Goal: Task Accomplishment & Management: Use online tool/utility

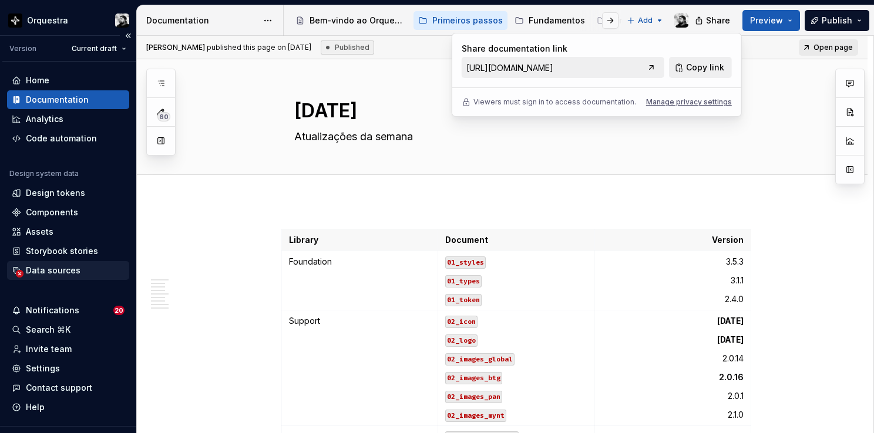
click at [48, 271] on div "Data sources" at bounding box center [53, 271] width 55 height 12
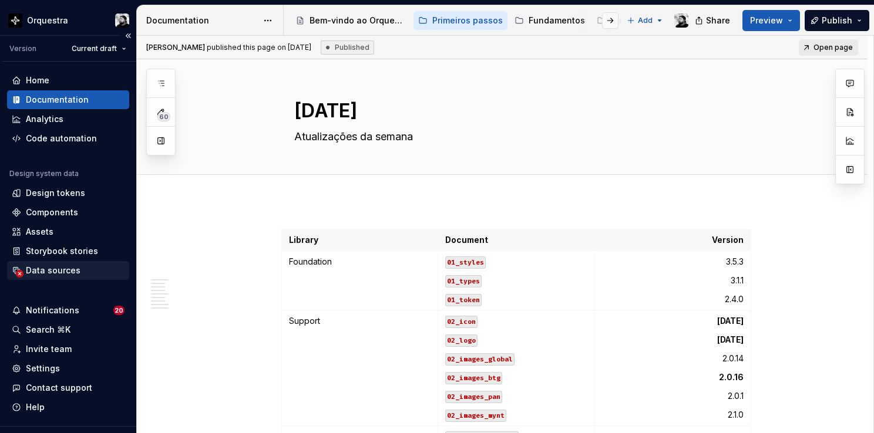
type textarea "*"
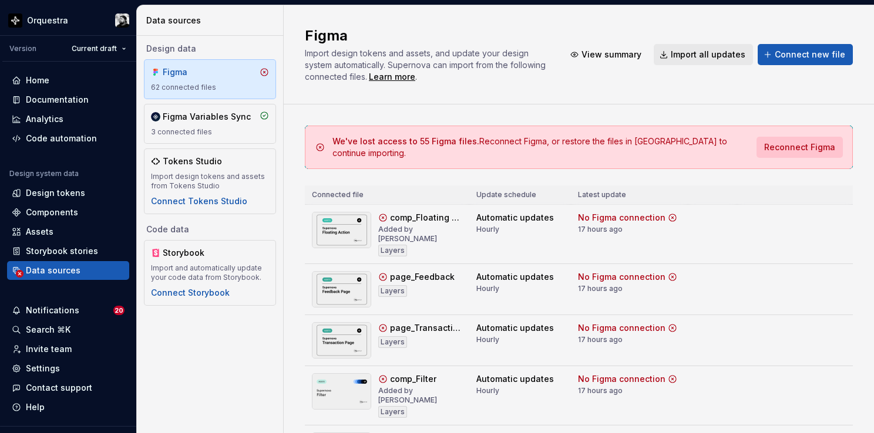
click at [794, 141] on span "Reconnect Figma" at bounding box center [799, 147] width 71 height 12
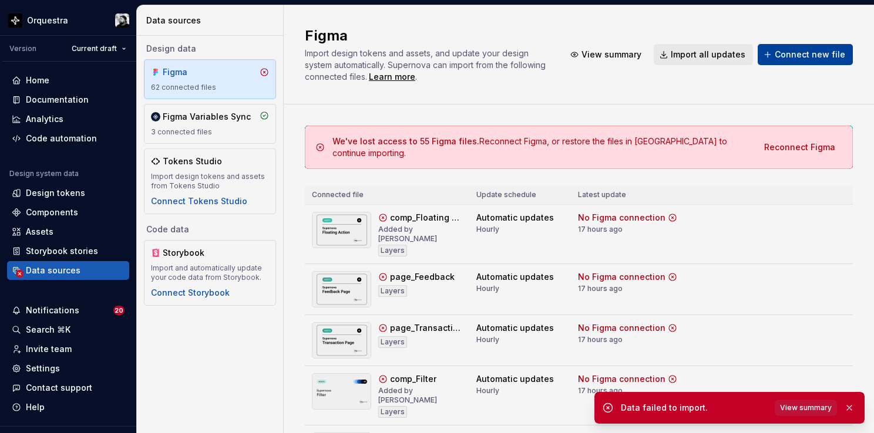
click at [792, 65] on button "Connect new file" at bounding box center [804, 54] width 95 height 21
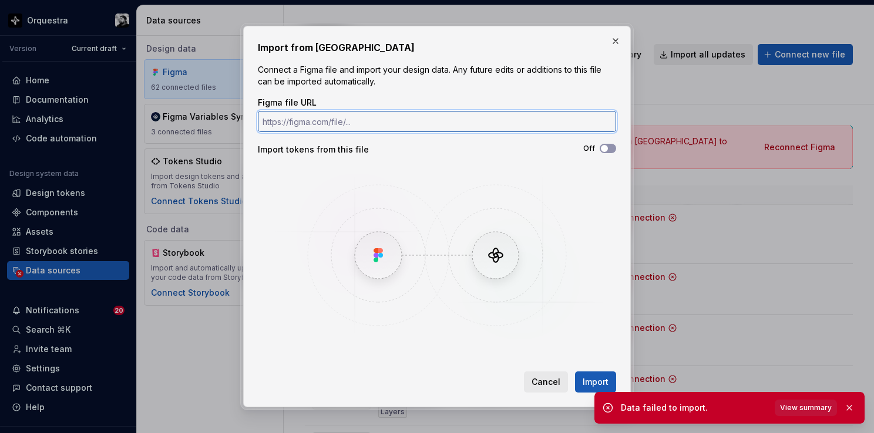
paste input "https://www.figma.com/design/3jCCVoo0gWM1lrvsUO5i2E/Untitled?node-id=0-1&p=f&t=…"
type input "https://www.figma.com/design/3jCCVoo0gWM1lrvsUO5i2E/Untitled?node-id=0-1&p=f&t=…"
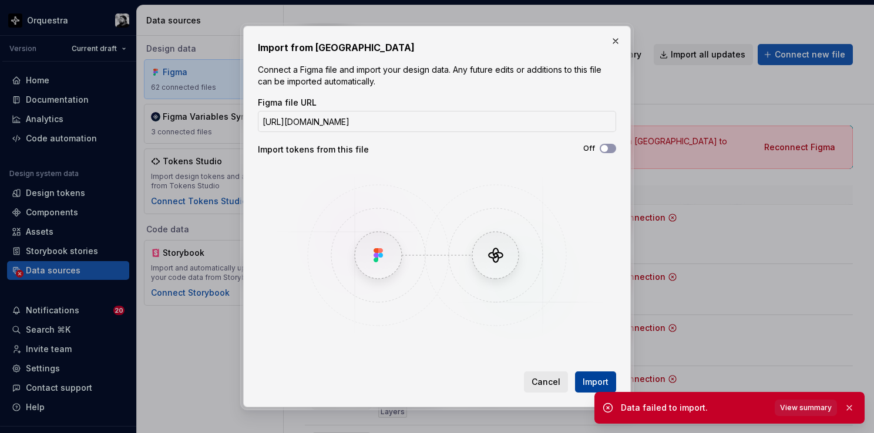
click at [582, 384] on span "Import" at bounding box center [595, 382] width 26 height 12
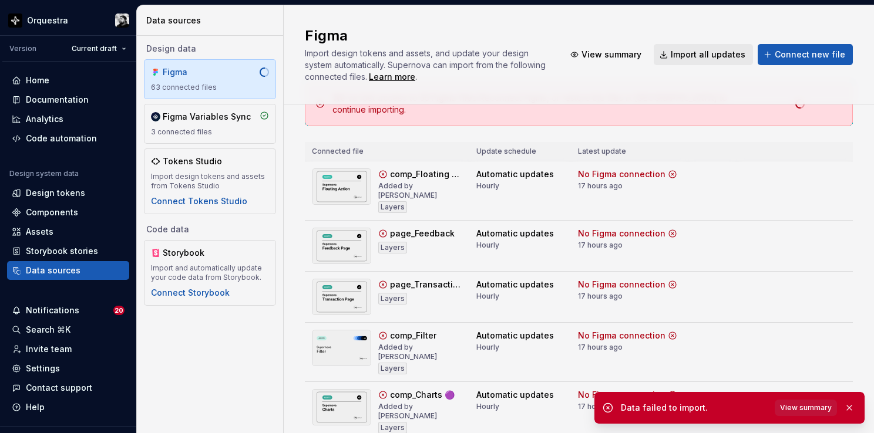
scroll to position [0, 0]
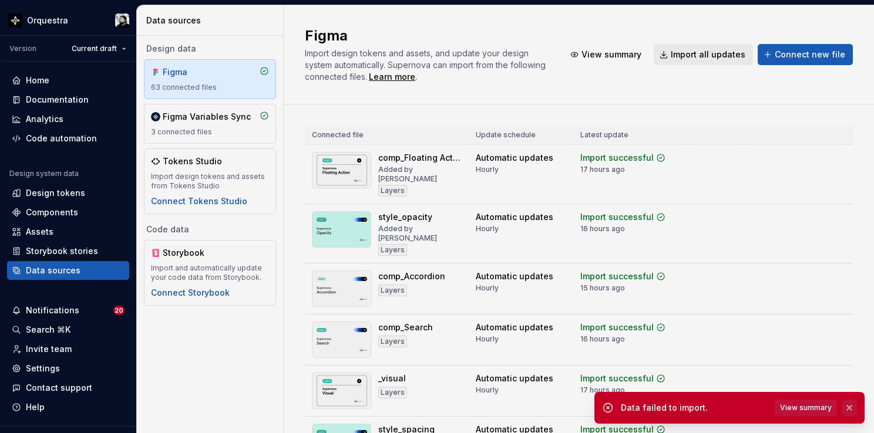
click at [848, 406] on button "button" at bounding box center [848, 408] width 15 height 16
